Goal: Find contact information: Find contact information

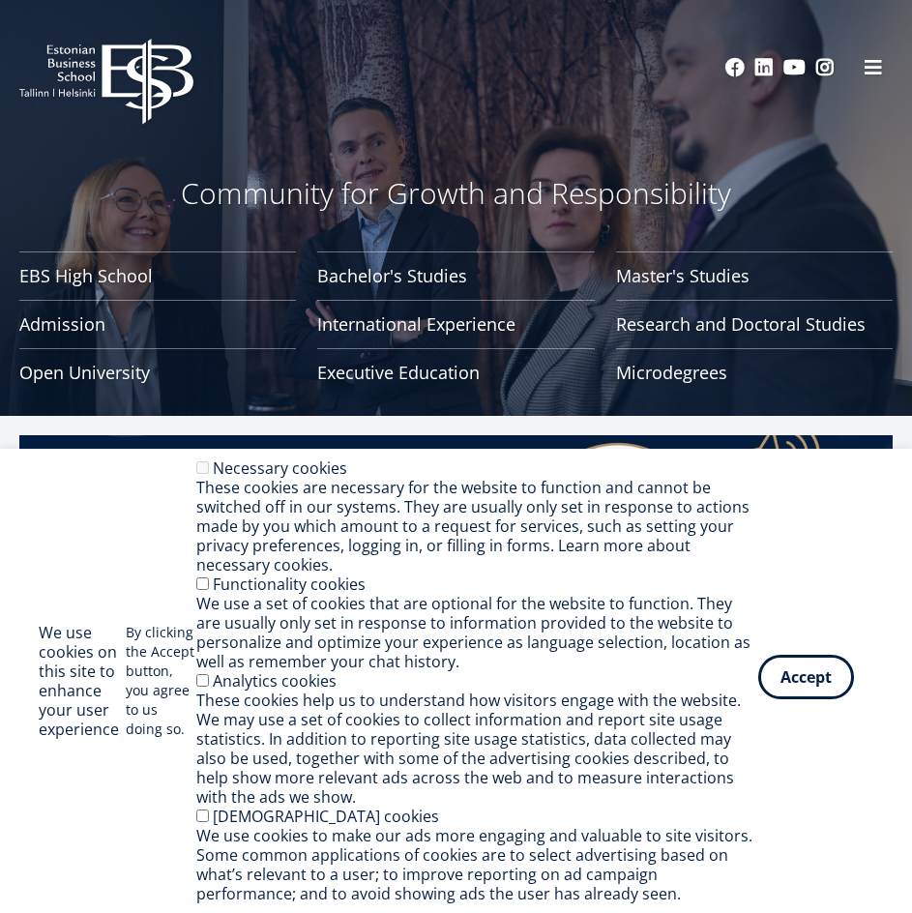
click at [830, 663] on button "Accept" at bounding box center [806, 677] width 96 height 44
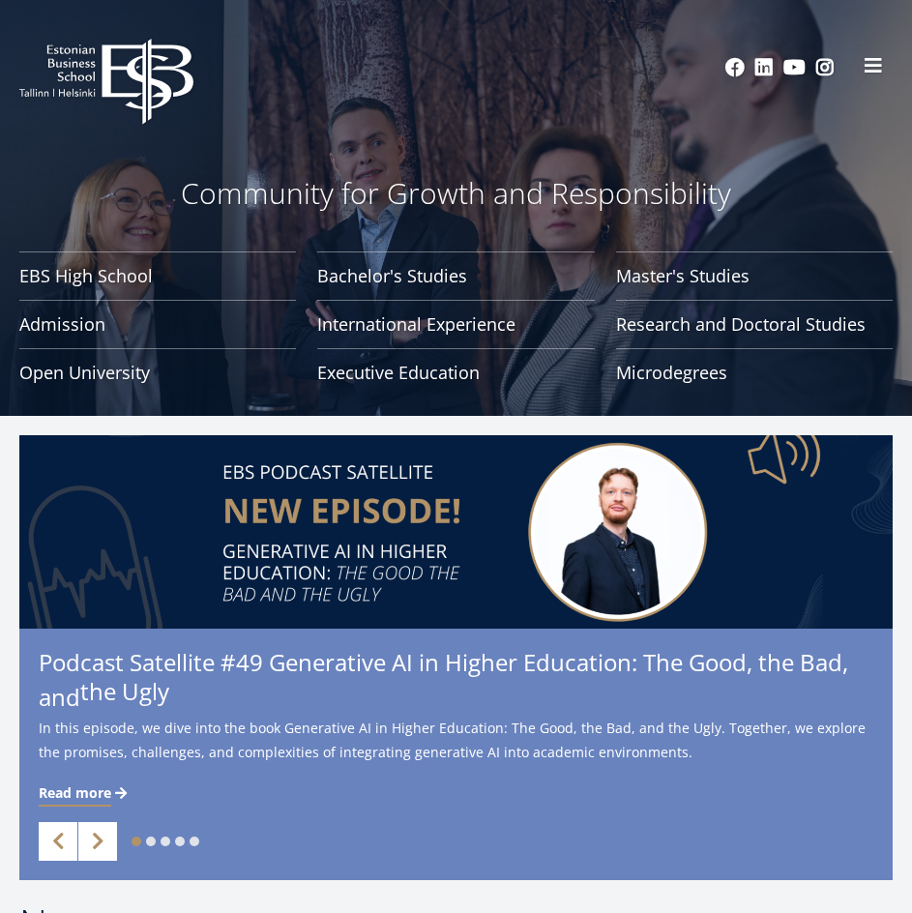
click at [879, 67] on span at bounding box center [873, 65] width 19 height 19
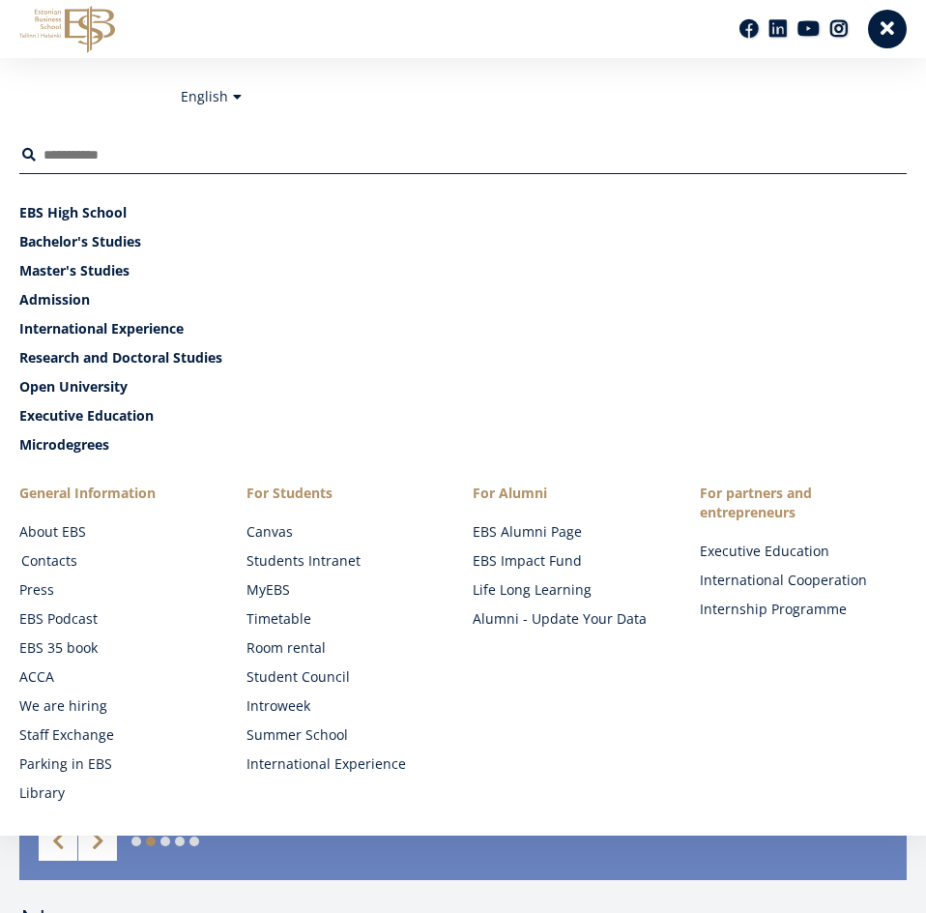
click at [71, 561] on link "Contacts" at bounding box center [125, 560] width 208 height 19
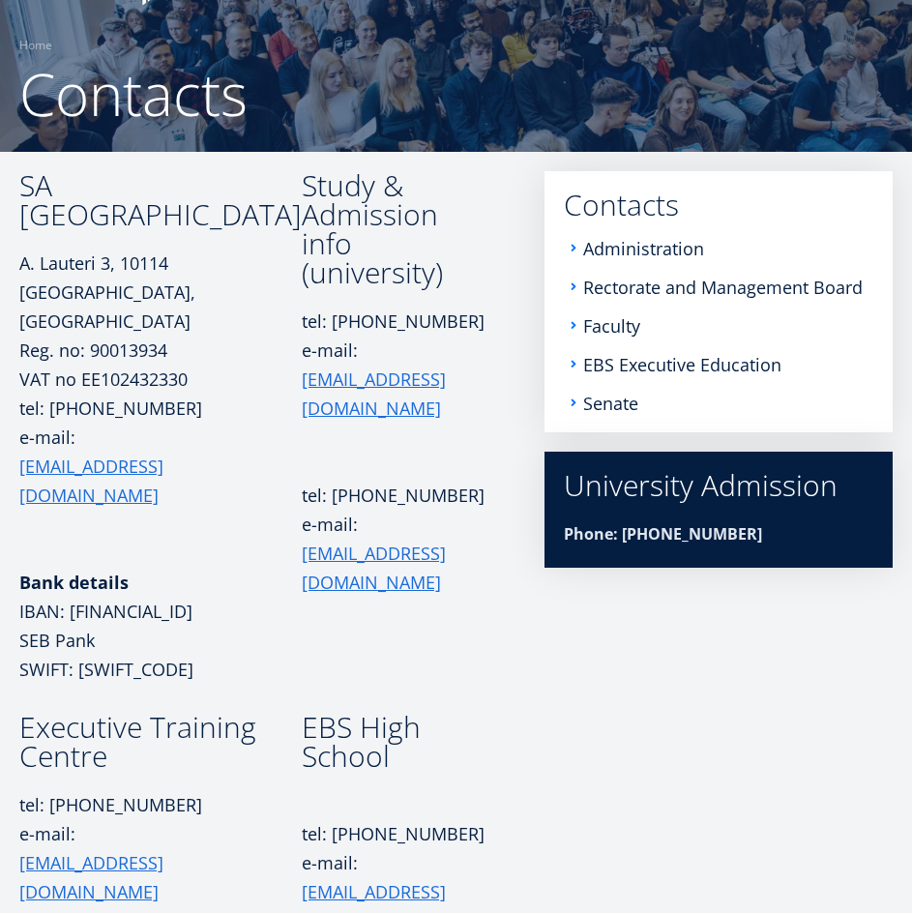
scroll to position [109, 0]
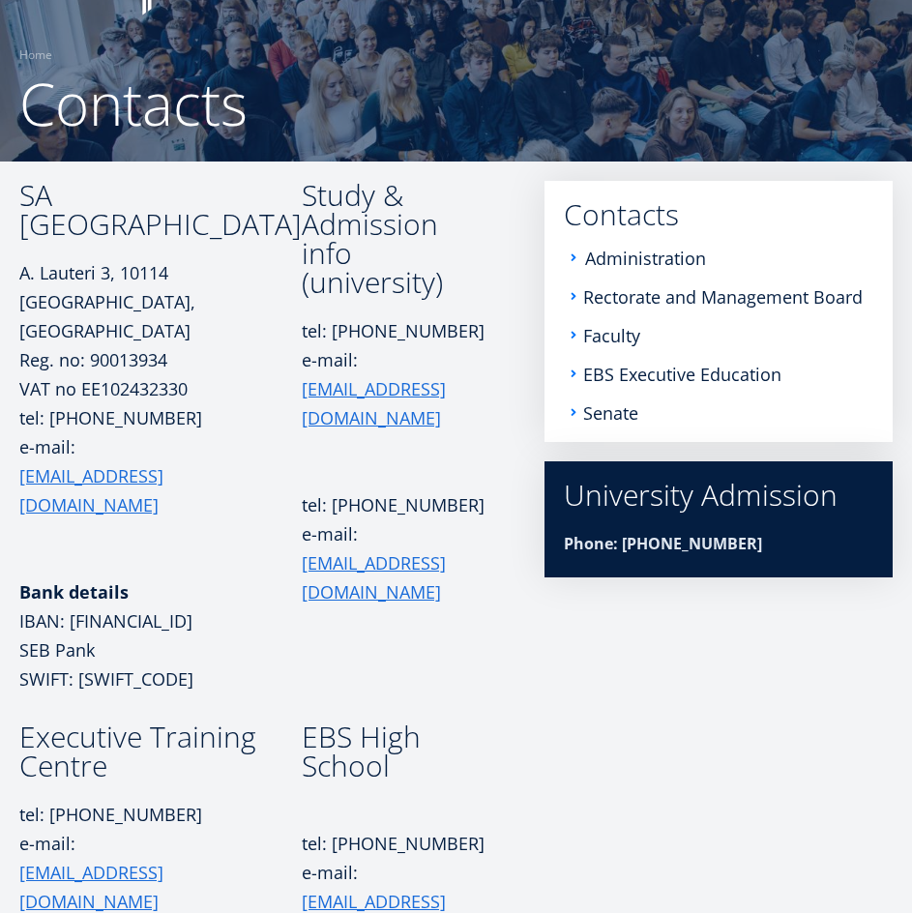
click at [619, 262] on link "Administration" at bounding box center [645, 258] width 121 height 19
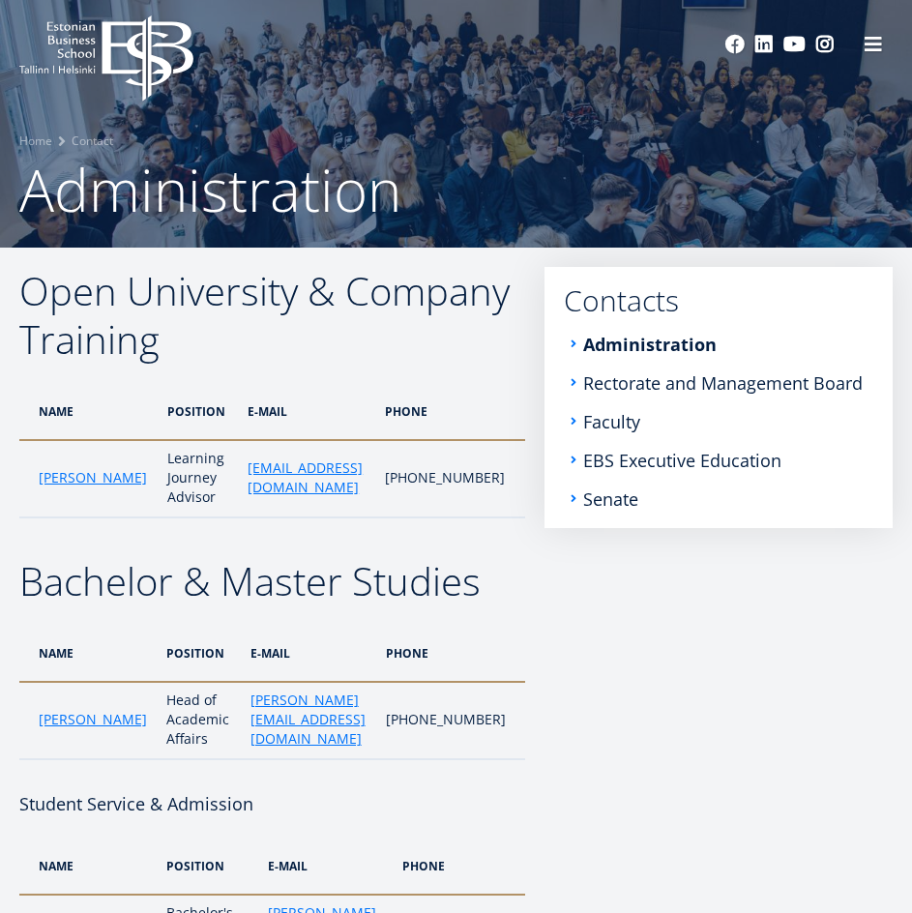
scroll to position [97, 0]
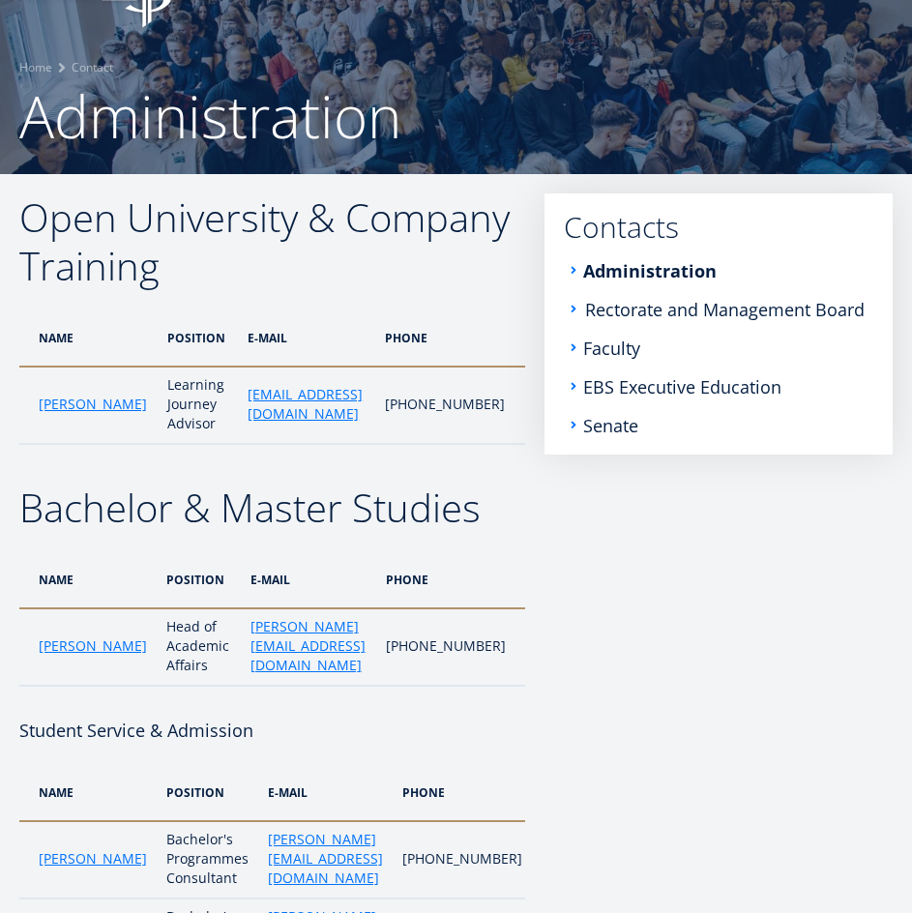
click at [625, 311] on link "Rectorate and Management Board" at bounding box center [724, 309] width 279 height 19
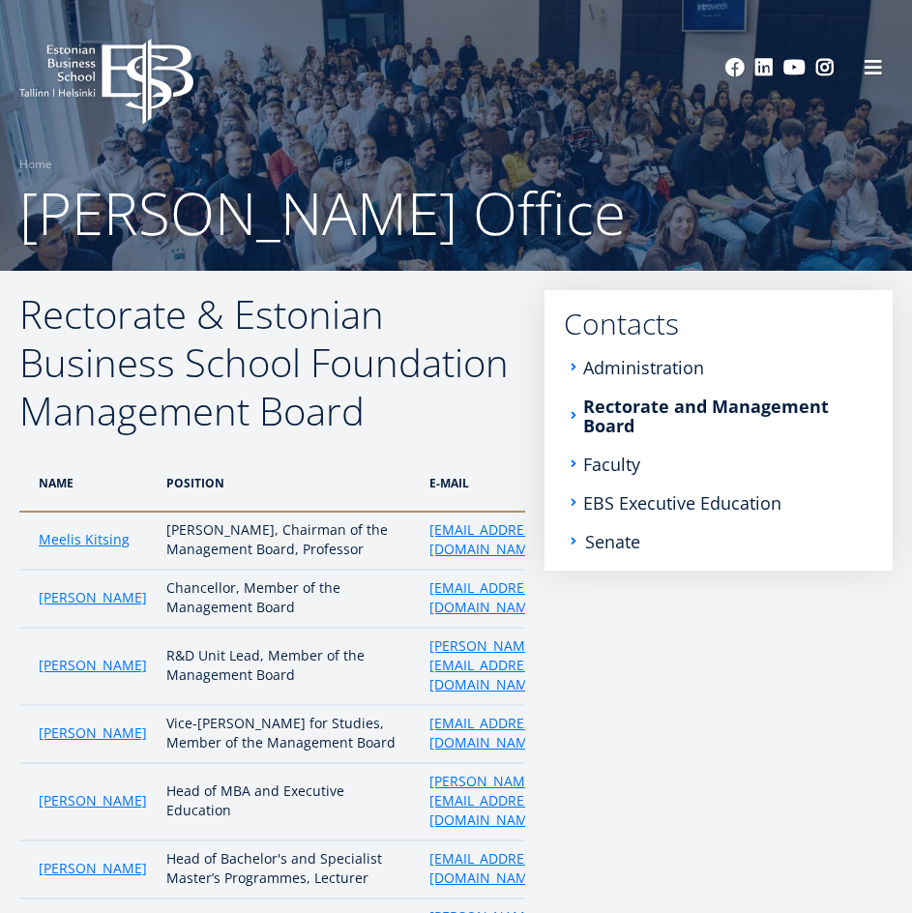
click at [625, 543] on link "Senate" at bounding box center [612, 541] width 55 height 19
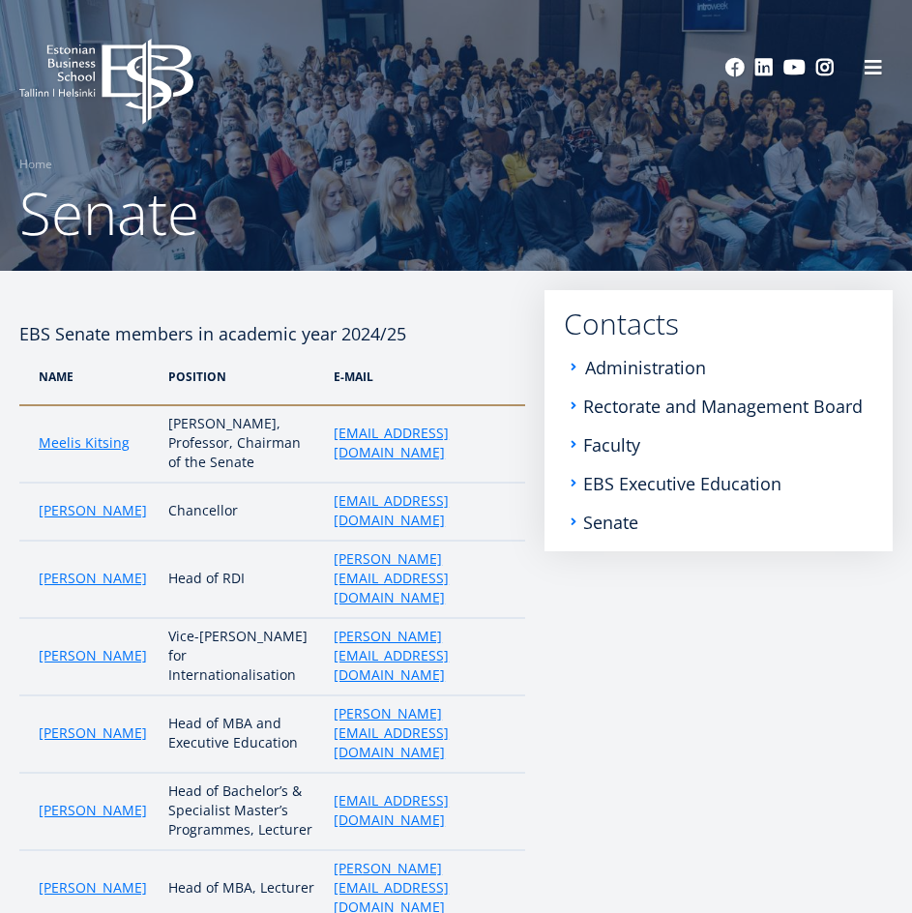
click at [661, 363] on link "Administration" at bounding box center [645, 367] width 121 height 19
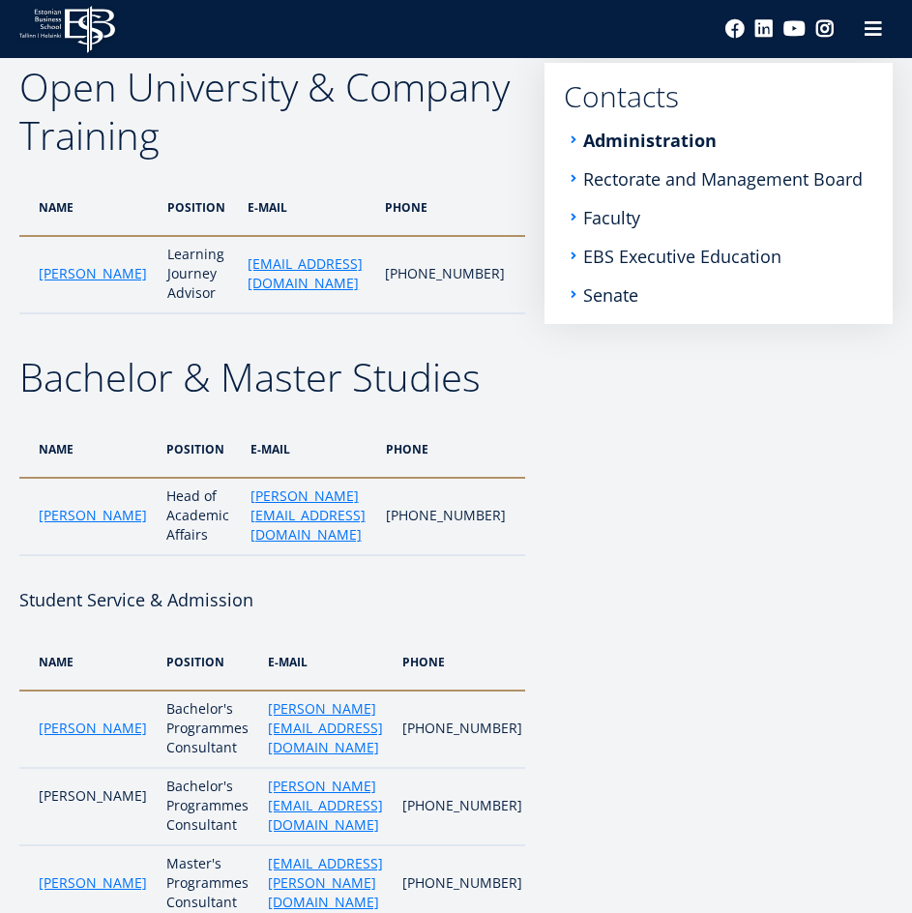
scroll to position [26, 0]
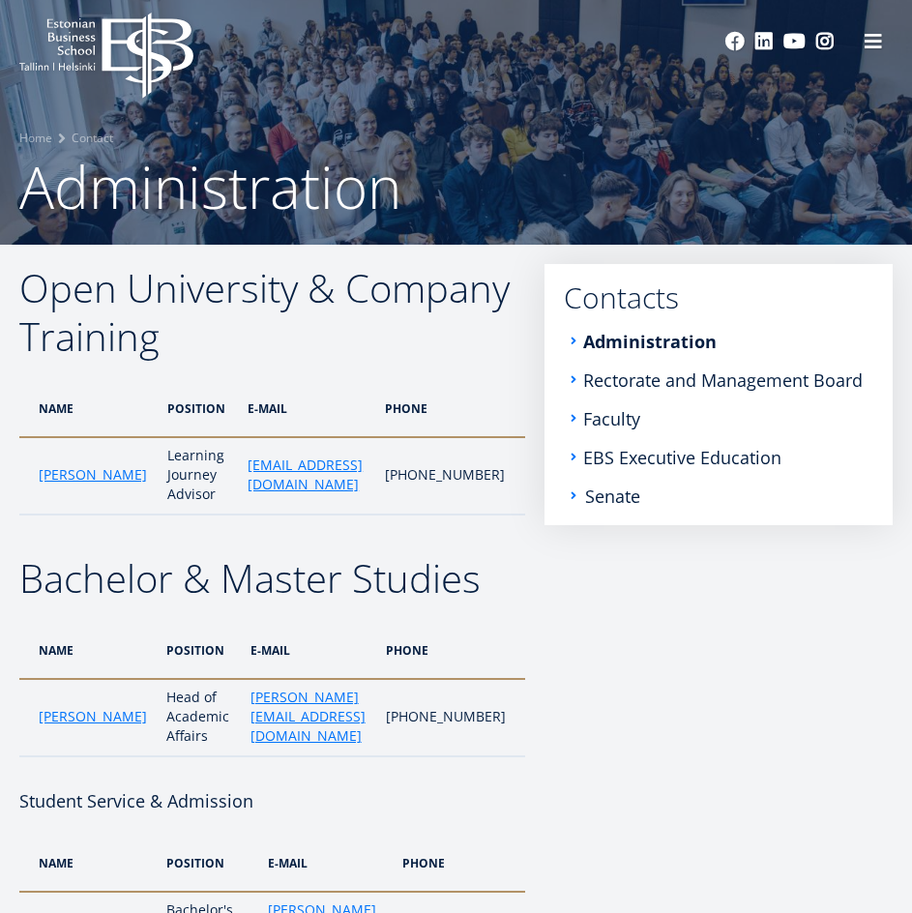
click at [610, 503] on link "Senate" at bounding box center [612, 495] width 55 height 19
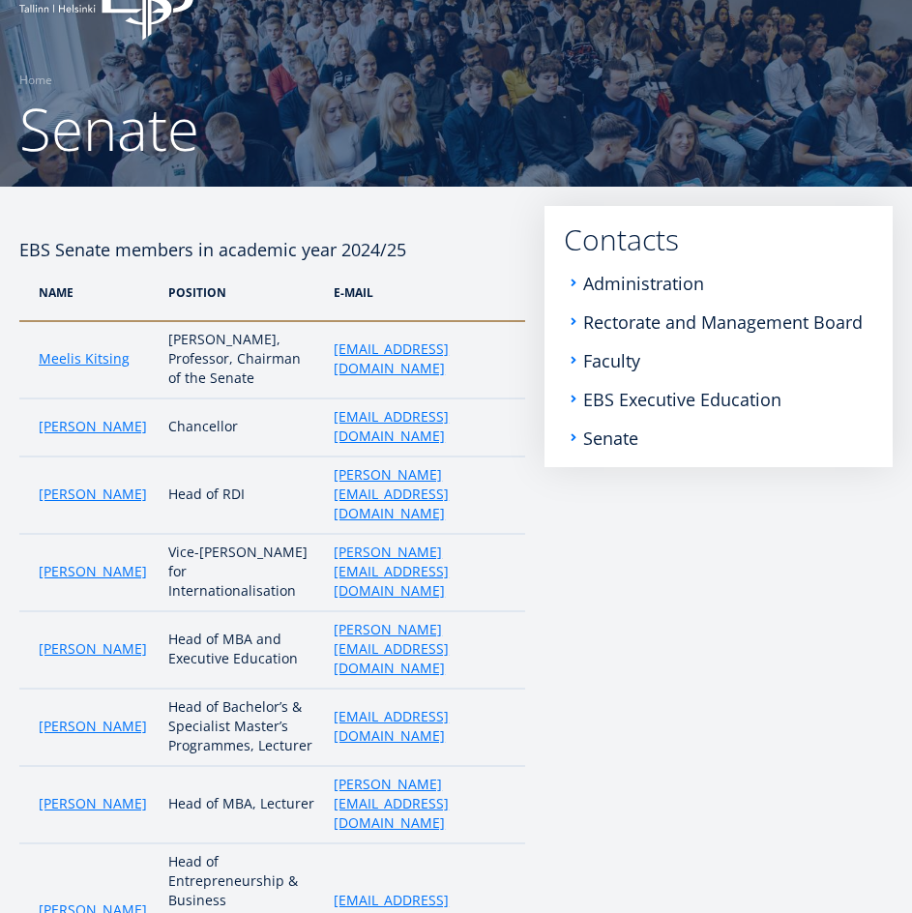
scroll to position [97, 0]
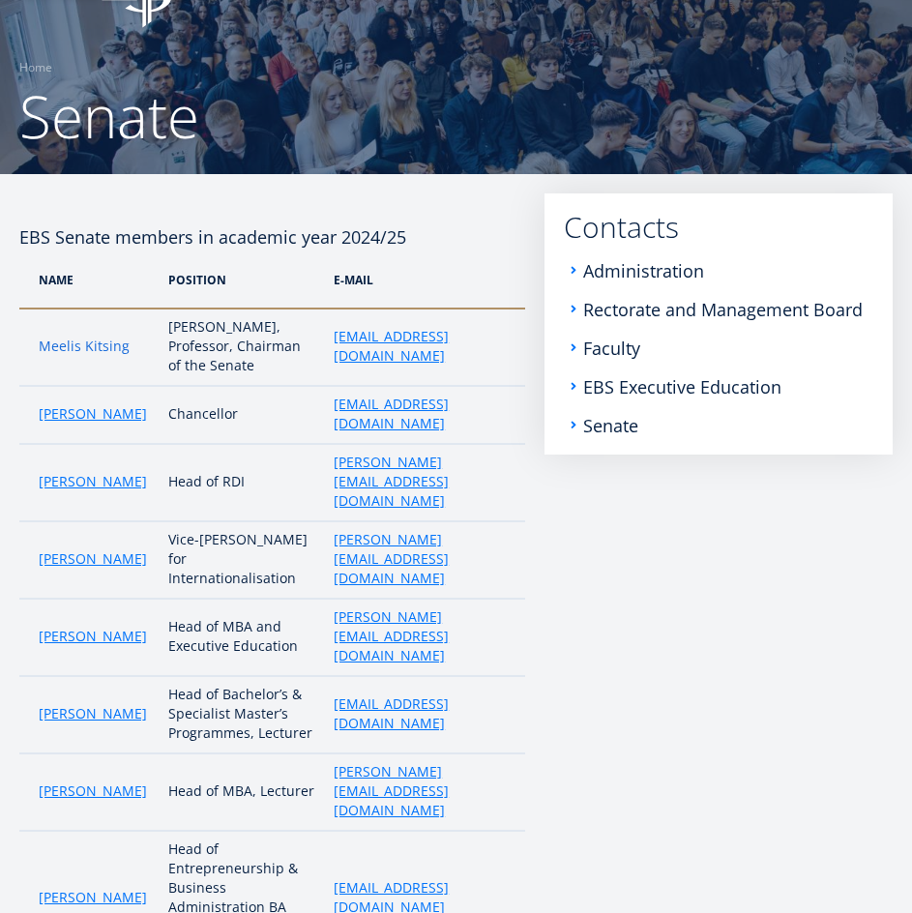
click at [100, 349] on link "Meelis Kitsing" at bounding box center [84, 346] width 91 height 19
click at [627, 275] on link "Administration" at bounding box center [645, 270] width 121 height 19
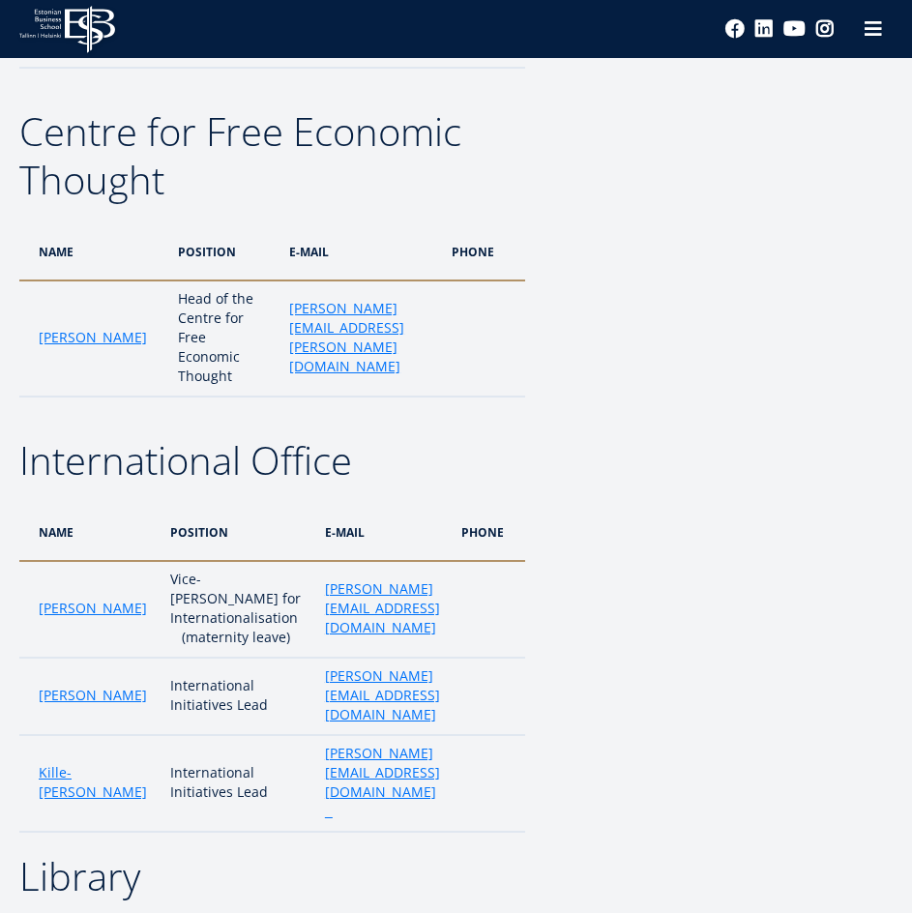
scroll to position [2940, 0]
